Goal: Information Seeking & Learning: Learn about a topic

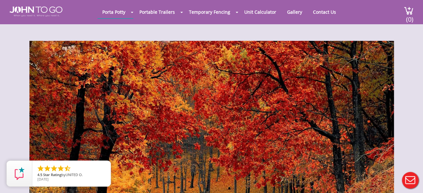
click at [104, 169] on icon "close" at bounding box center [104, 167] width 6 height 6
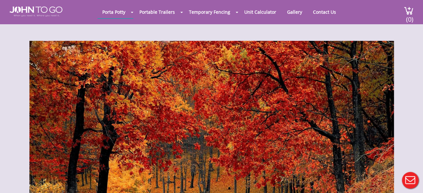
drag, startPoint x: 15, startPoint y: 91, endPoint x: 3, endPoint y: 66, distance: 28.0
click at [100, 108] on div at bounding box center [211, 121] width 365 height 160
drag, startPoint x: 277, startPoint y: 63, endPoint x: 300, endPoint y: 195, distance: 133.5
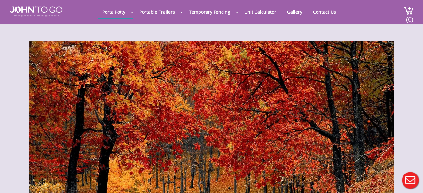
click at [300, 193] on html "Home [GEOGRAPHIC_DATA] Portable Toilets ADA Accessible Units Portable Sinks Was…" at bounding box center [211, 101] width 423 height 202
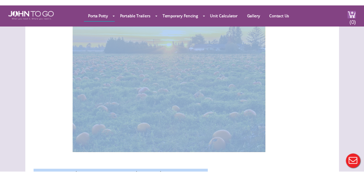
scroll to position [744, 0]
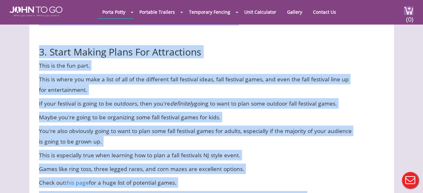
drag, startPoint x: 302, startPoint y: 129, endPoint x: 367, endPoint y: 265, distance: 150.9
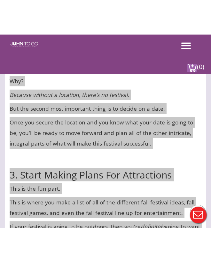
scroll to position [0, 0]
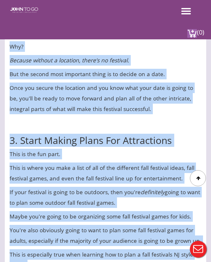
click at [155, 111] on p "Once you secure the location and you know what your date is going to be, you'll…" at bounding box center [106, 98] width 192 height 32
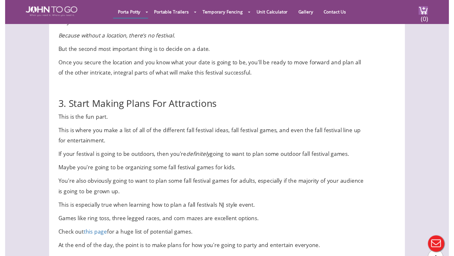
scroll to position [755, 0]
